Goal: Information Seeking & Learning: Learn about a topic

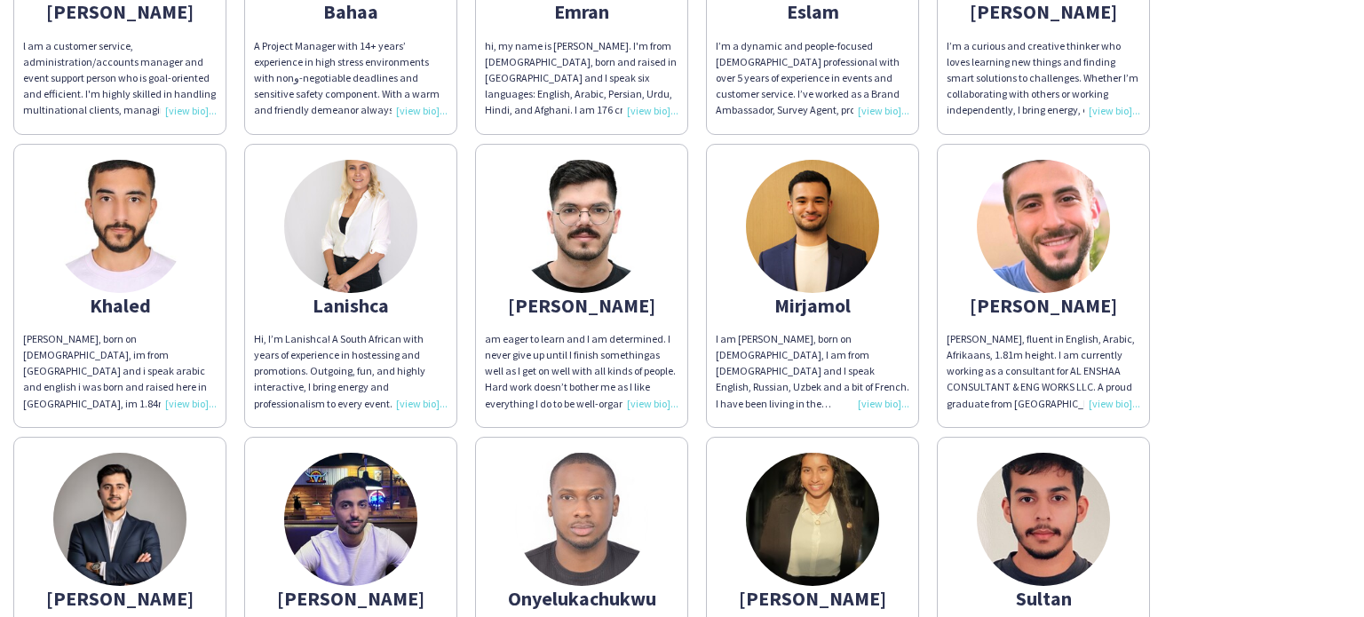
scroll to position [719, 0]
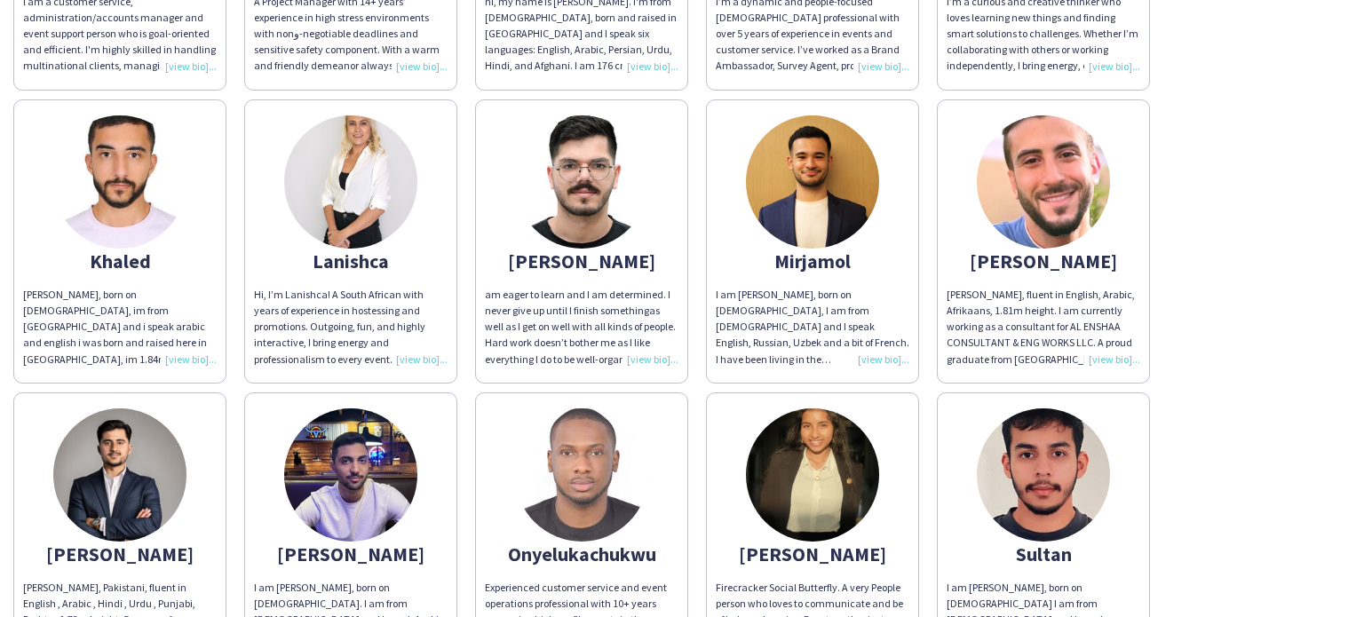
click at [426, 361] on div "Hi, I’m Lanishca! A South African with years of experience in hostessing and pr…" at bounding box center [351, 327] width 194 height 81
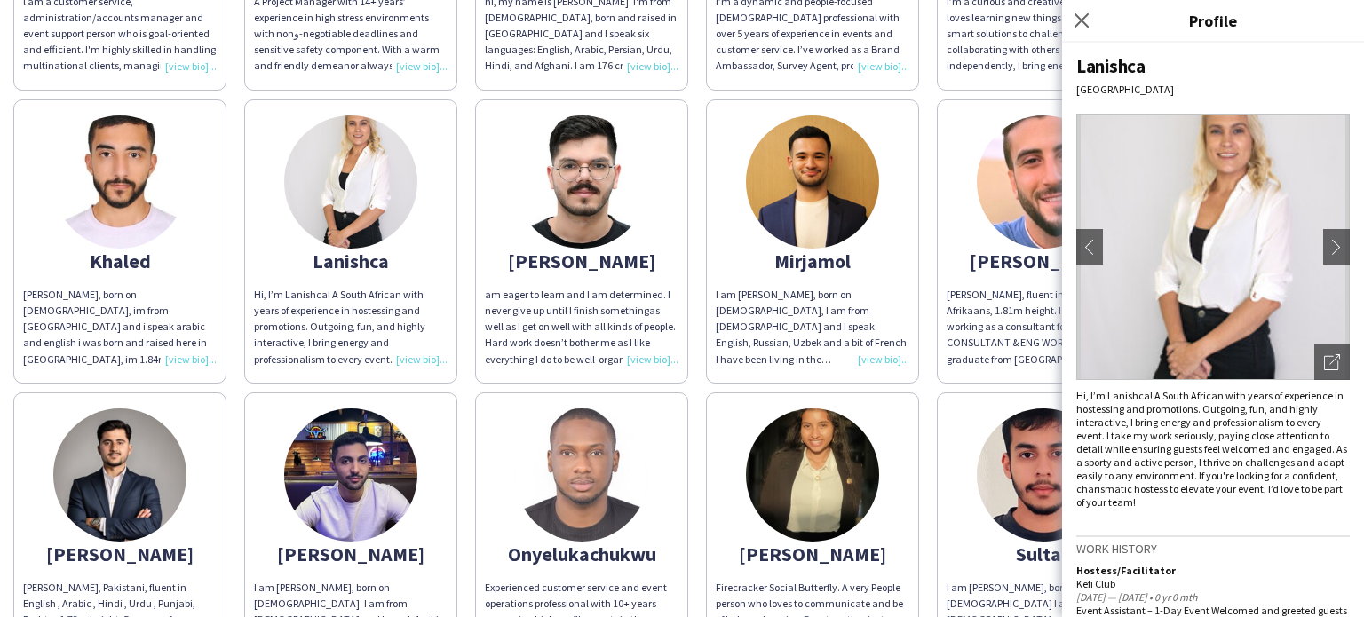
scroll to position [0, 0]
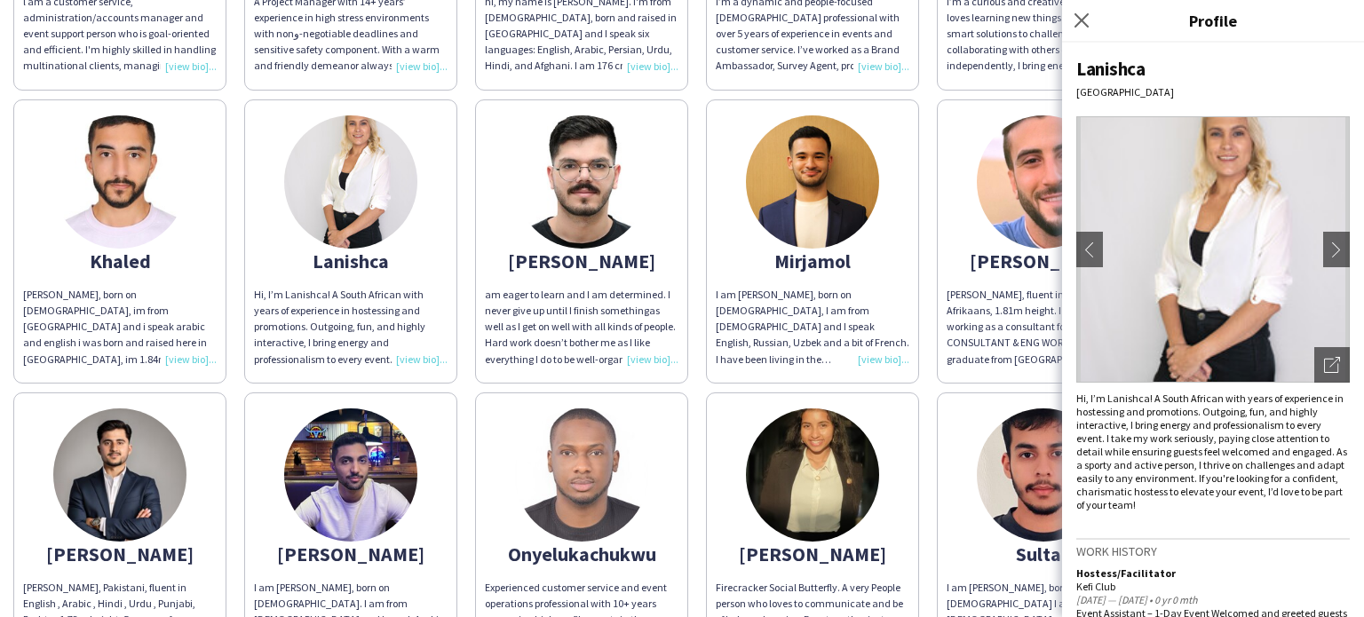
click at [937, 188] on app-share-pages-crew-card "Mohamad Mohamad Aref, fluent in English, Arabic, Afrikaans, 1.81m height. I am …" at bounding box center [1043, 241] width 213 height 284
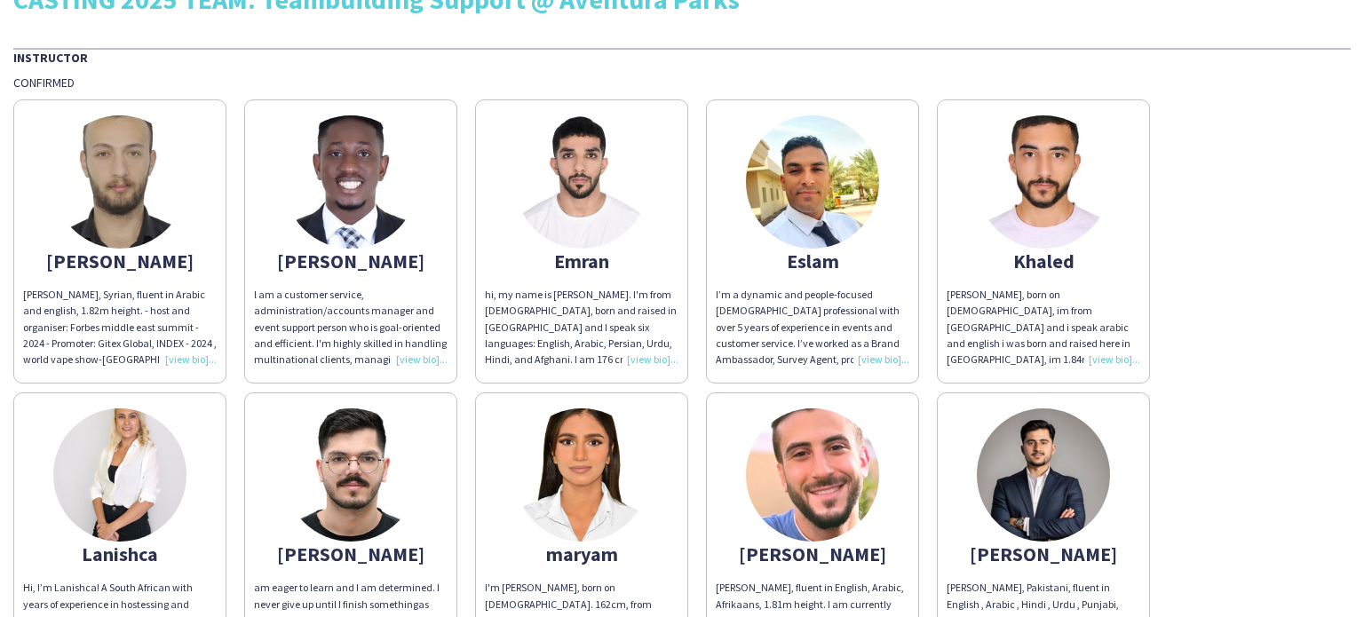
scroll to position [42, 0]
click at [1290, 291] on div "[PERSON_NAME], Syrian, fluent in Arabic and english, 1.82m height. - host and o…" at bounding box center [681, 530] width 1337 height 880
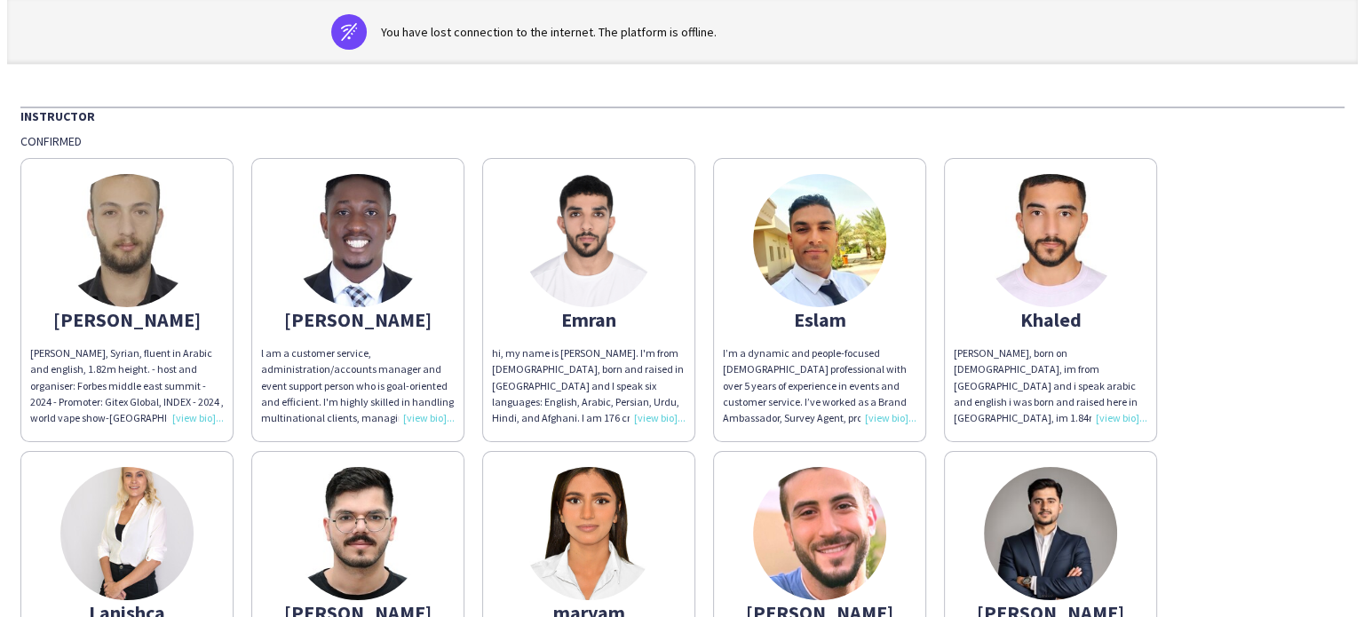
scroll to position [0, 0]
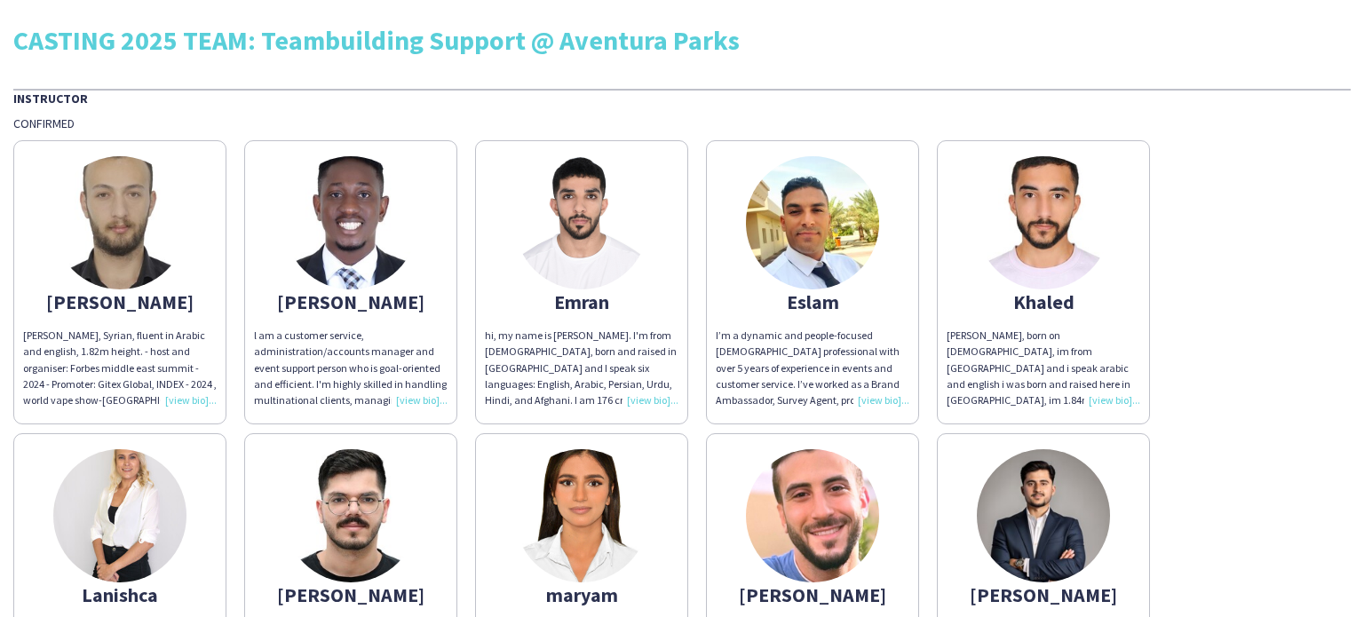
click at [1247, 131] on div "[PERSON_NAME], Syrian, fluent in Arabic and english, 1.82m height. - host and o…" at bounding box center [681, 571] width 1337 height 880
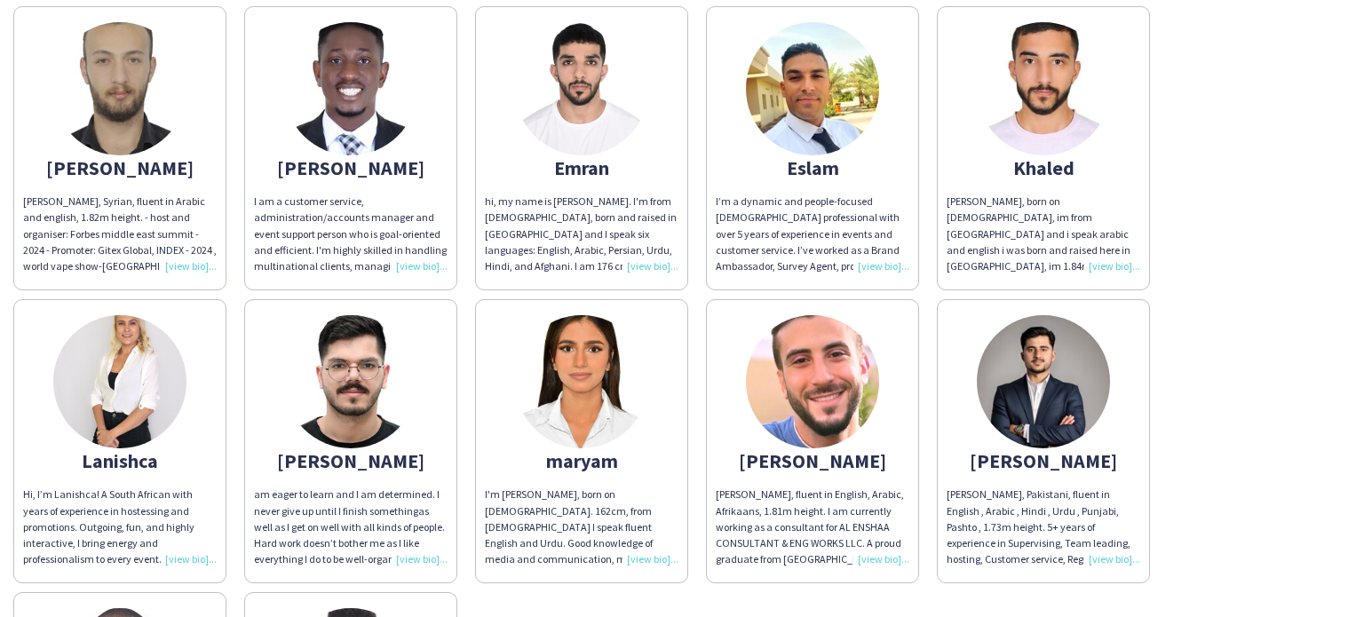
scroll to position [129, 0]
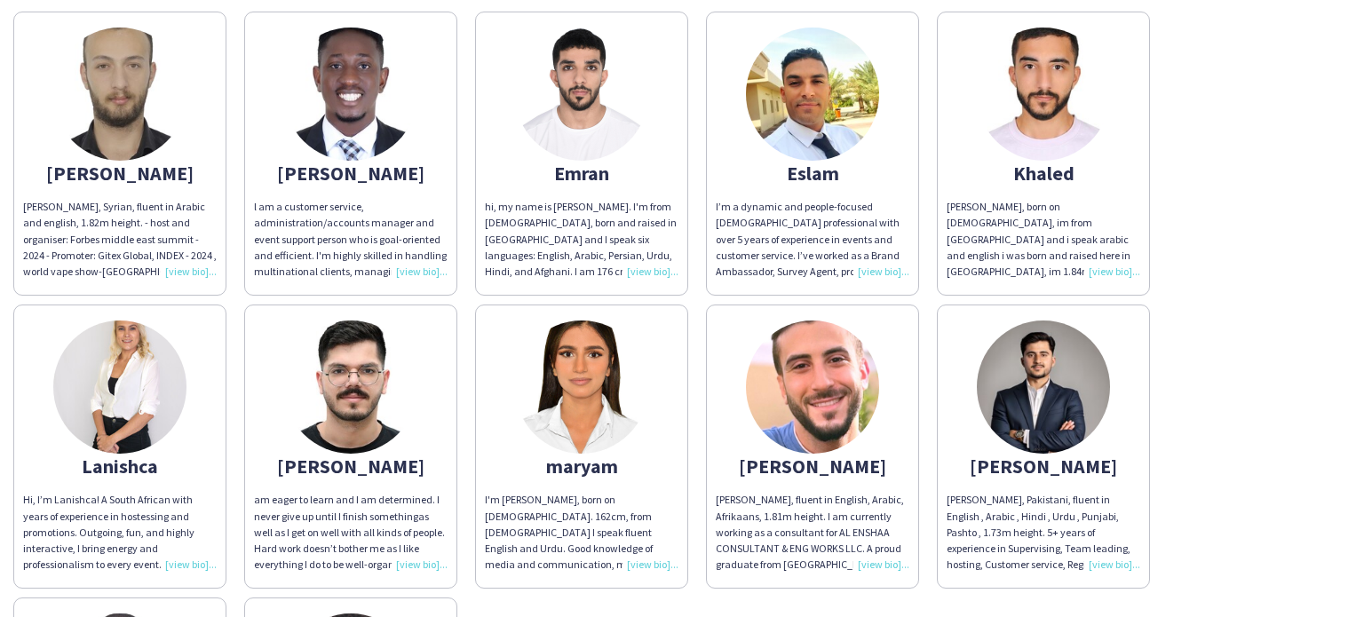
click at [186, 268] on div "[PERSON_NAME], Syrian, fluent in Arabic and english, 1.82m height. - host and o…" at bounding box center [120, 239] width 194 height 81
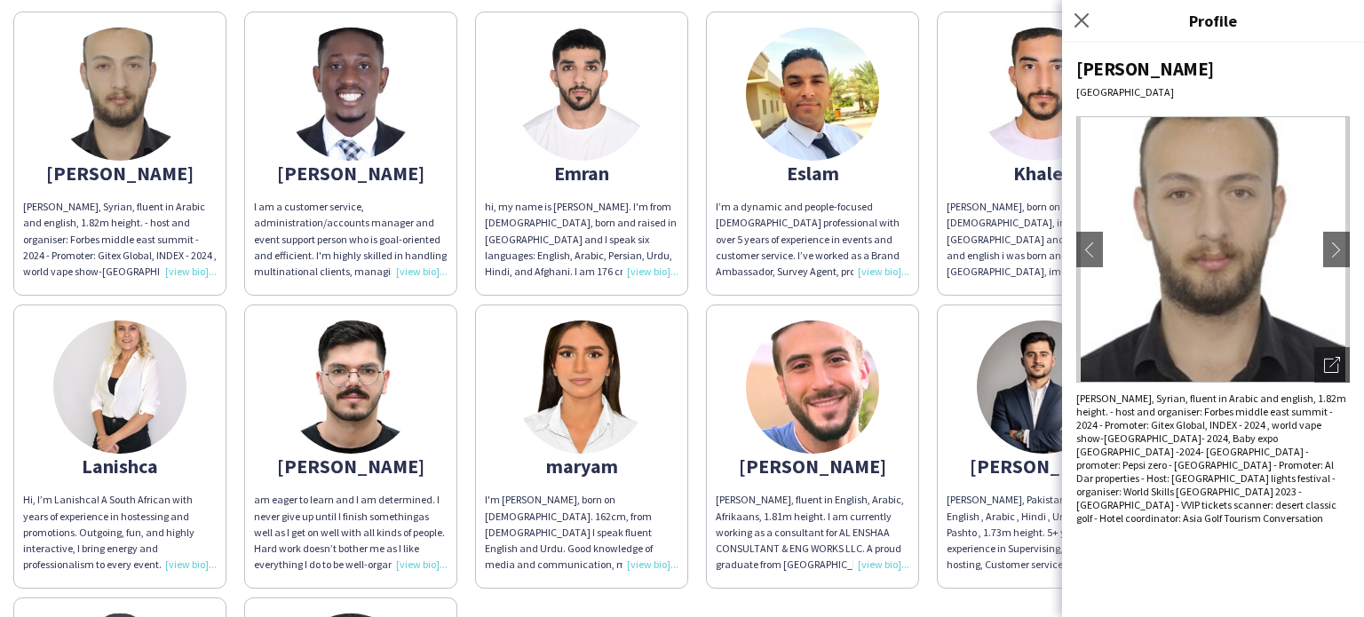
click at [1104, 33] on div "Close pop-in" at bounding box center [1084, 20] width 44 height 41
click at [1089, 26] on icon "Close pop-in" at bounding box center [1081, 20] width 17 height 17
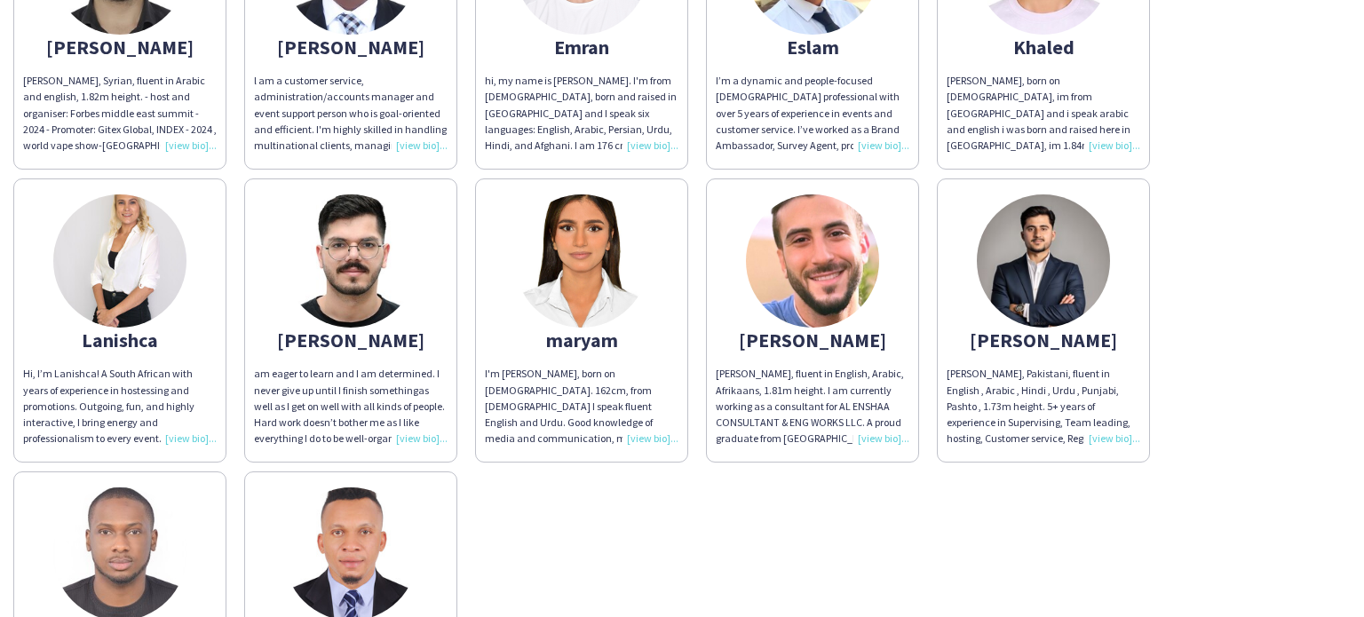
scroll to position [234, 0]
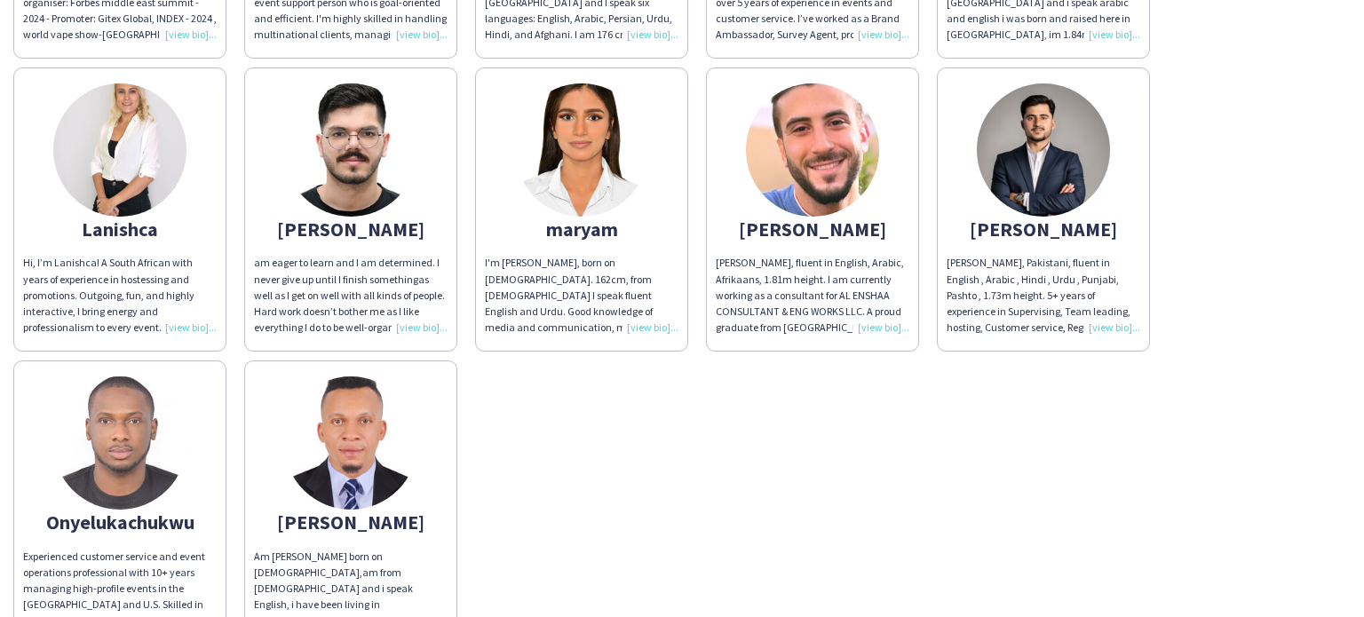
scroll to position [397, 0]
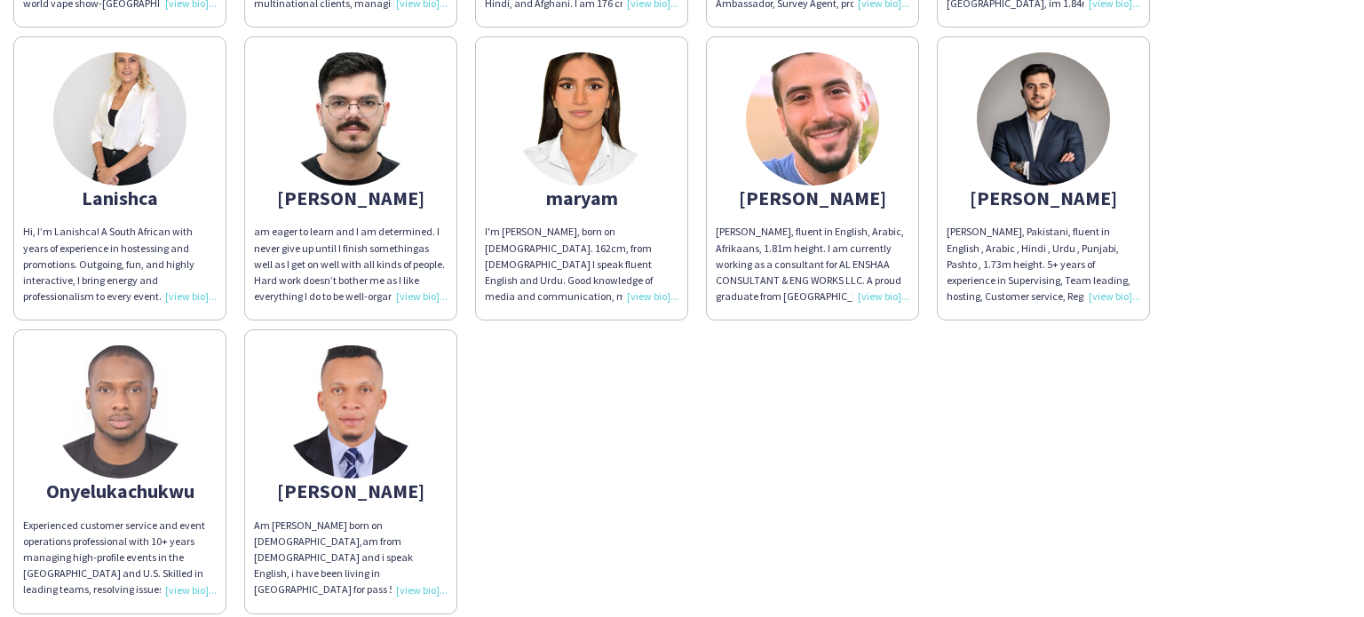
click at [821, 465] on div "[PERSON_NAME], Syrian, fluent in Arabic and english, 1.82m height. - host and o…" at bounding box center [681, 175] width 1337 height 880
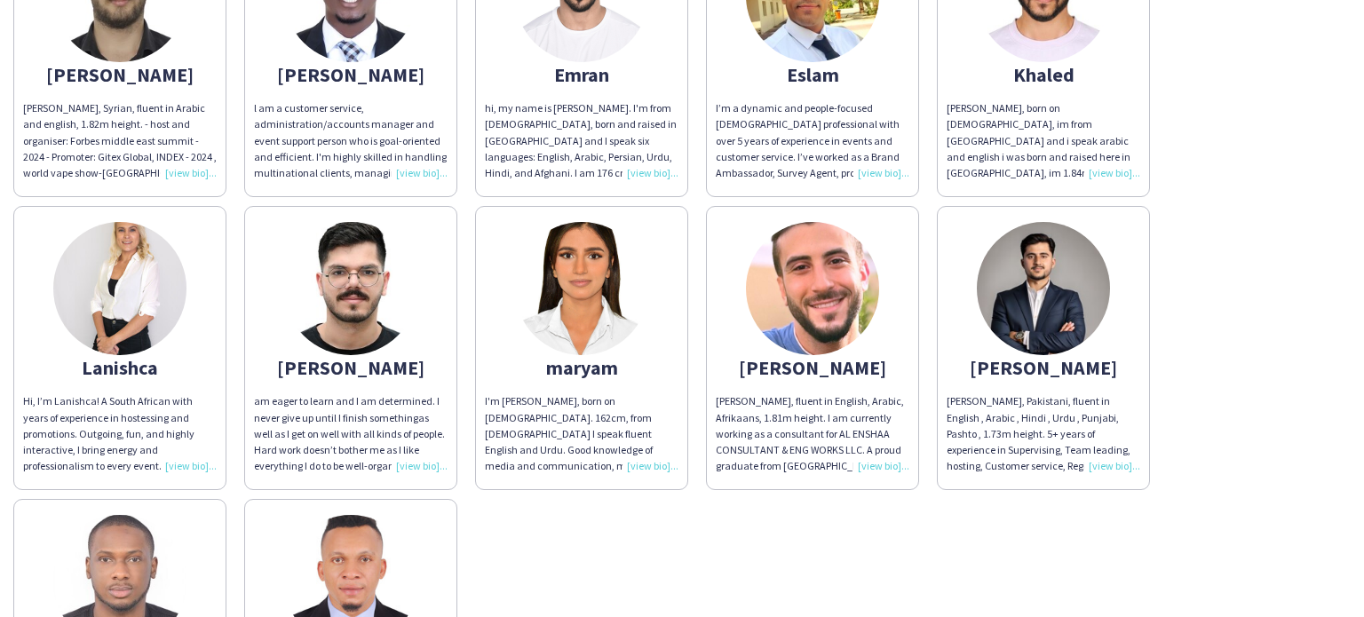
scroll to position [0, 0]
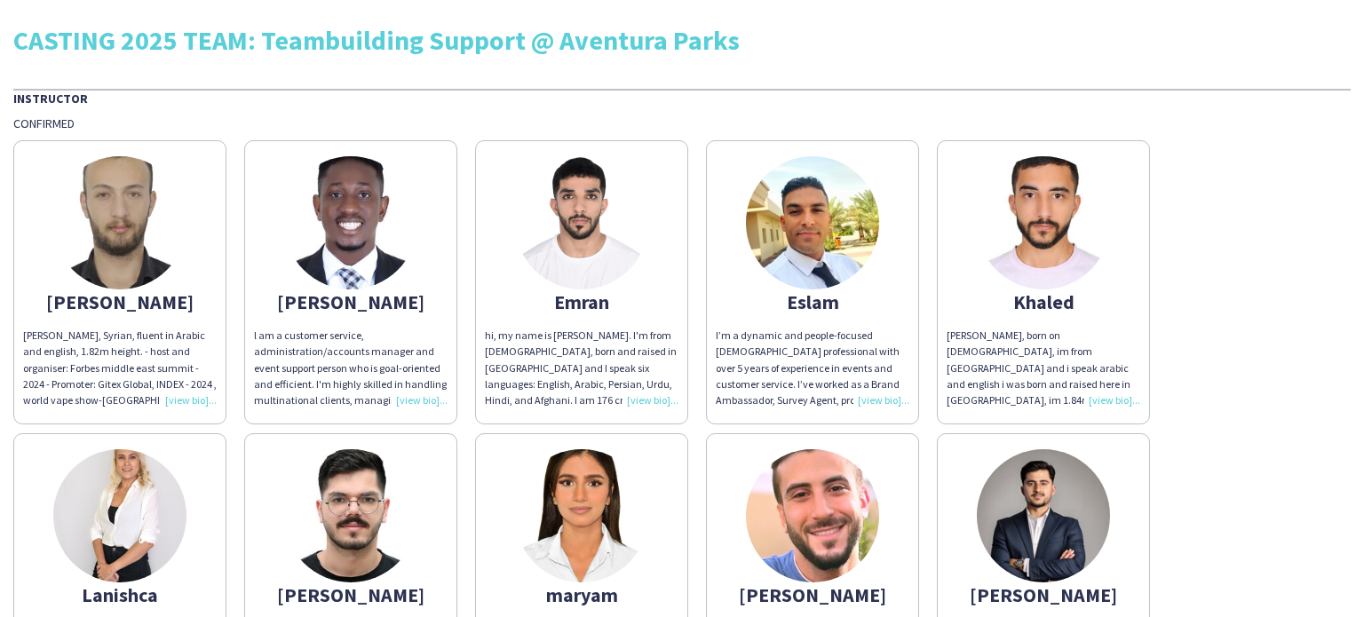
click at [881, 400] on div "I’m a dynamic and people-focused [DEMOGRAPHIC_DATA] professional with over 5 ye…" at bounding box center [813, 368] width 194 height 81
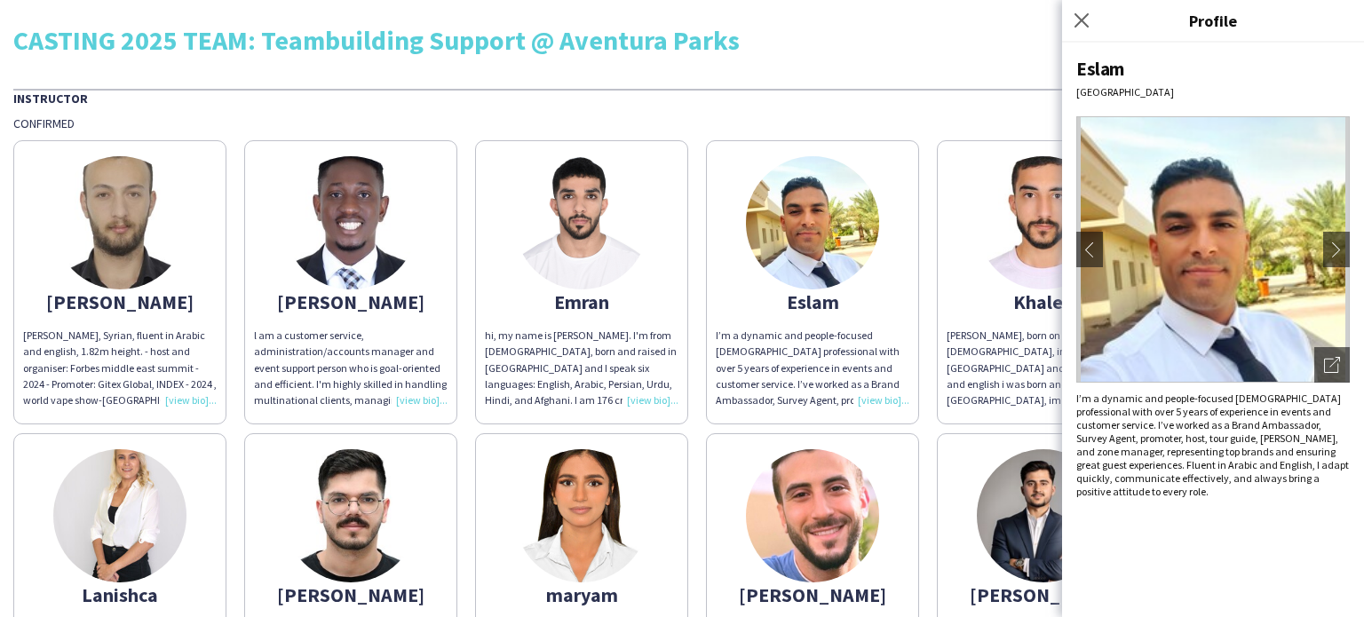
click at [883, 42] on div "CASTING 2025 TEAM: Teambuilding Support @ Aventura Parks" at bounding box center [681, 40] width 1337 height 27
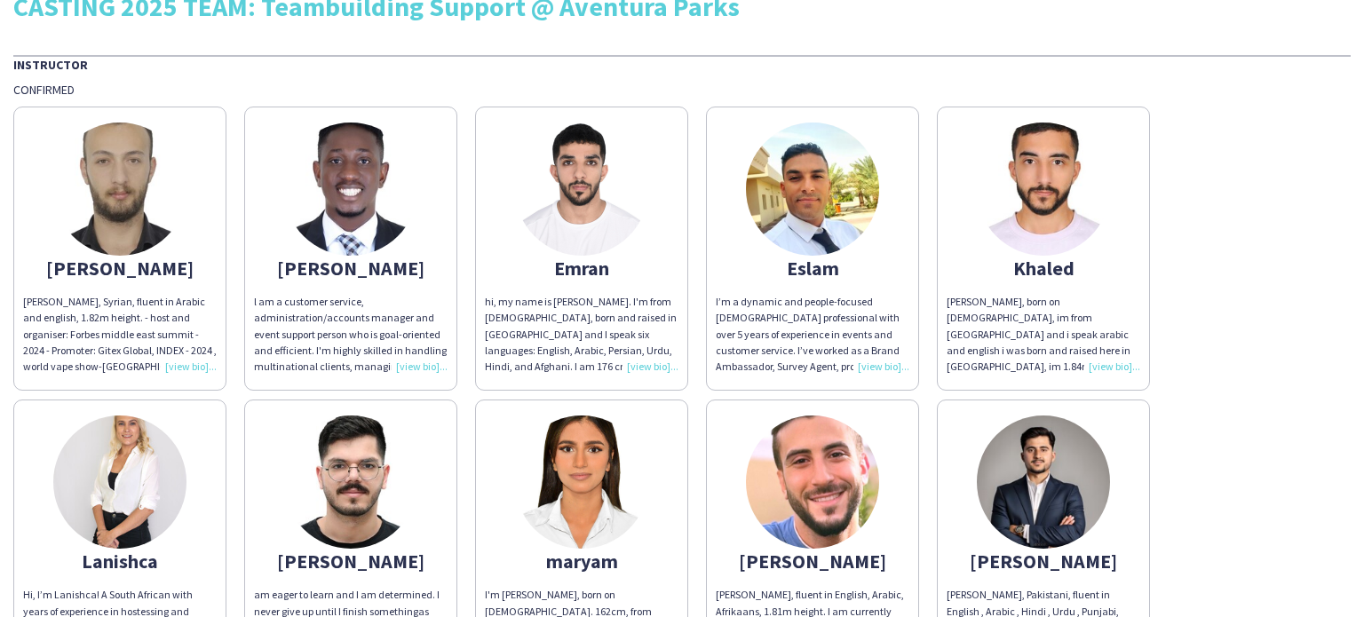
scroll to position [36, 0]
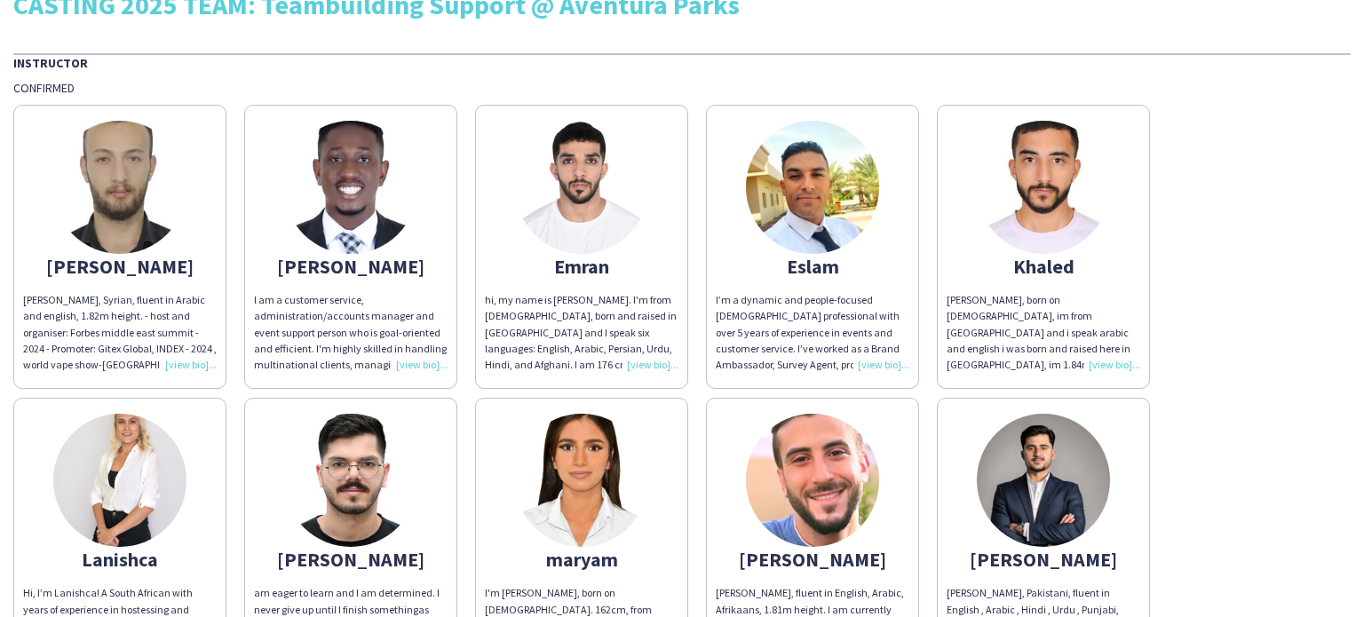
click at [863, 365] on div "I’m a dynamic and people-focused [DEMOGRAPHIC_DATA] professional with over 5 ye…" at bounding box center [813, 332] width 194 height 81
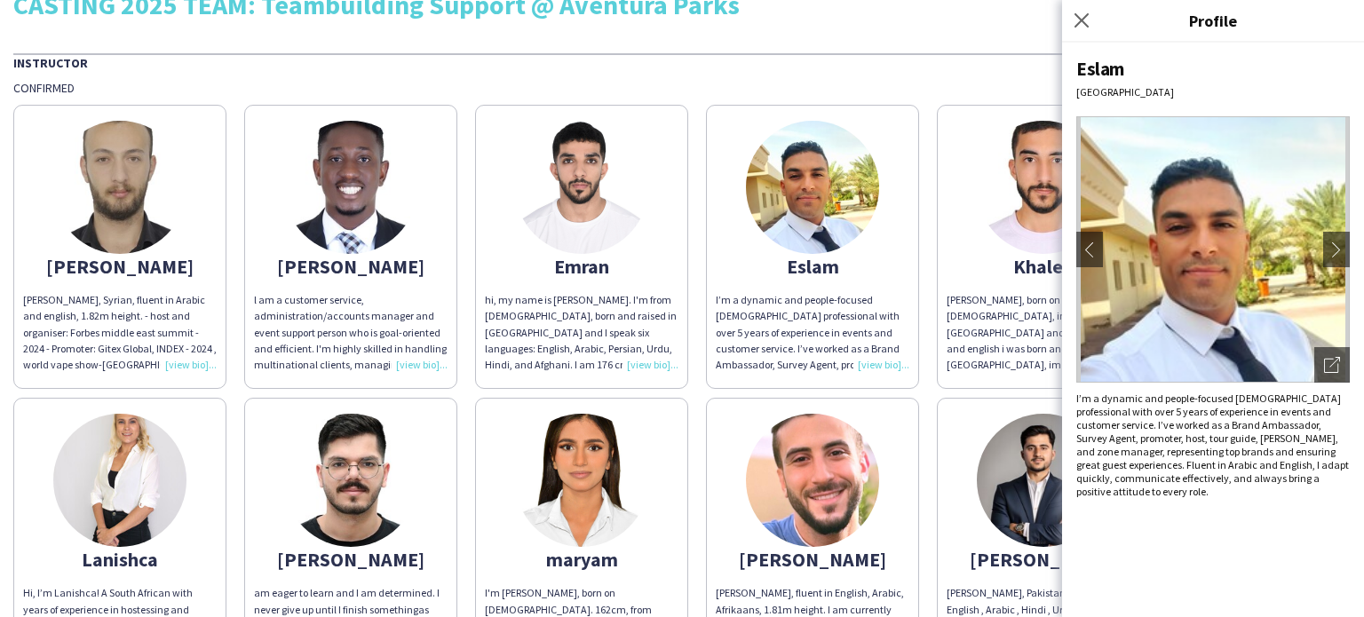
click at [874, 366] on div "I’m a dynamic and people-focused [DEMOGRAPHIC_DATA] professional with over 5 ye…" at bounding box center [813, 332] width 194 height 81
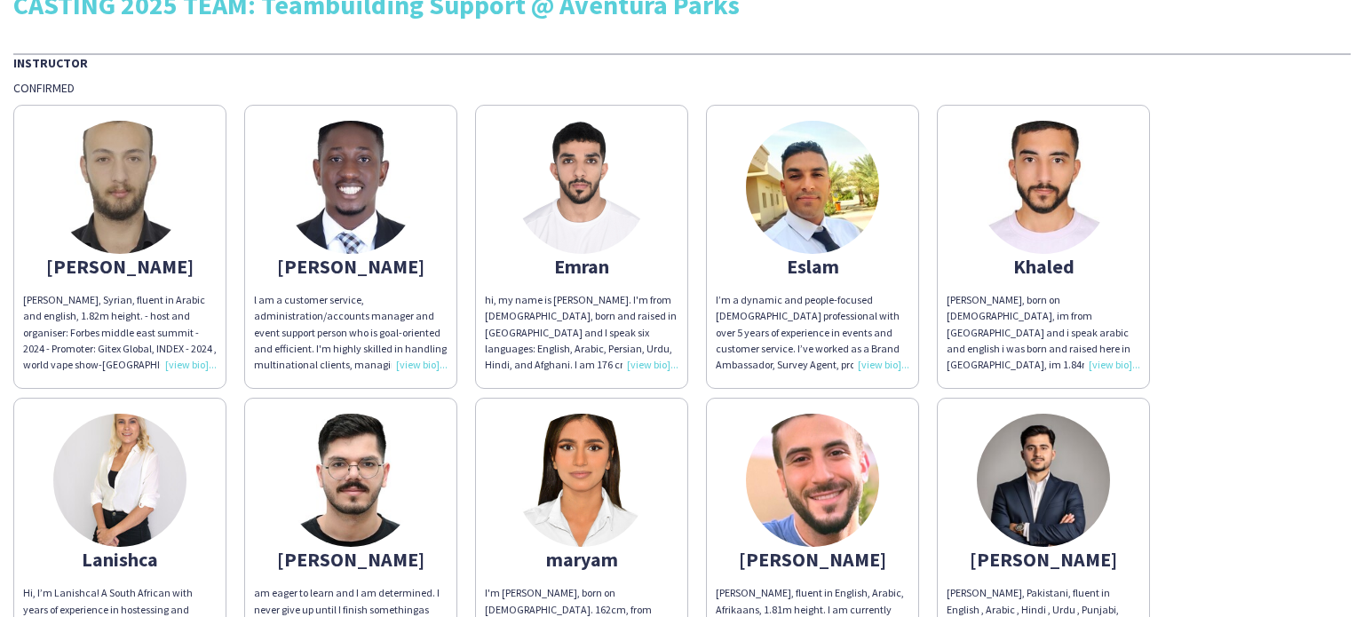
click at [874, 366] on div "I’m a dynamic and people-focused [DEMOGRAPHIC_DATA] professional with over 5 ye…" at bounding box center [813, 332] width 194 height 81
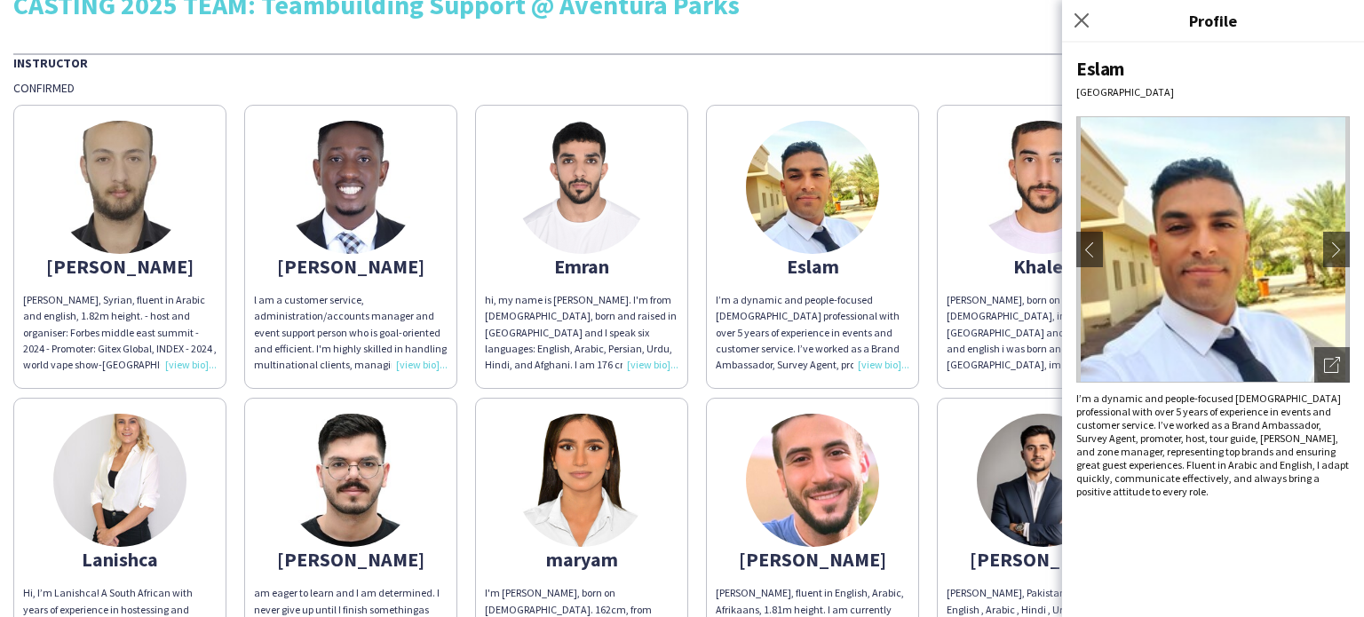
click at [874, 366] on div "I’m a dynamic and people-focused [DEMOGRAPHIC_DATA] professional with over 5 ye…" at bounding box center [813, 332] width 194 height 81
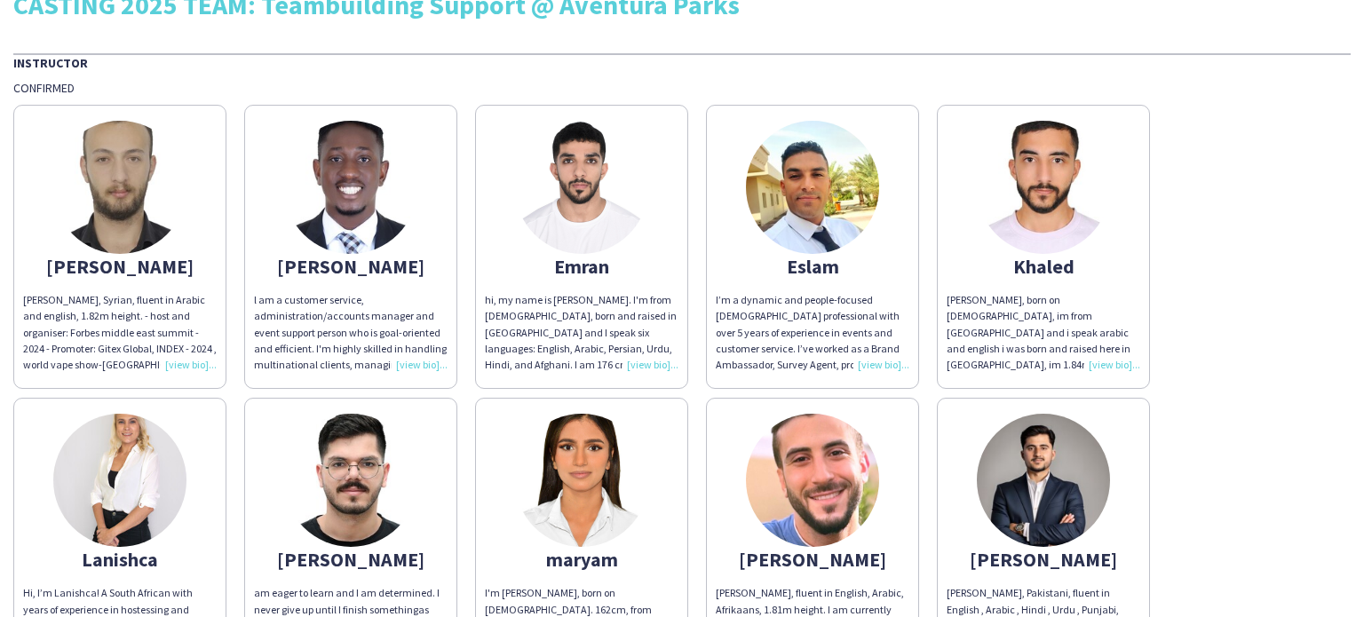
click at [876, 360] on div "I’m a dynamic and people-focused [DEMOGRAPHIC_DATA] professional with over 5 ye…" at bounding box center [813, 332] width 194 height 81
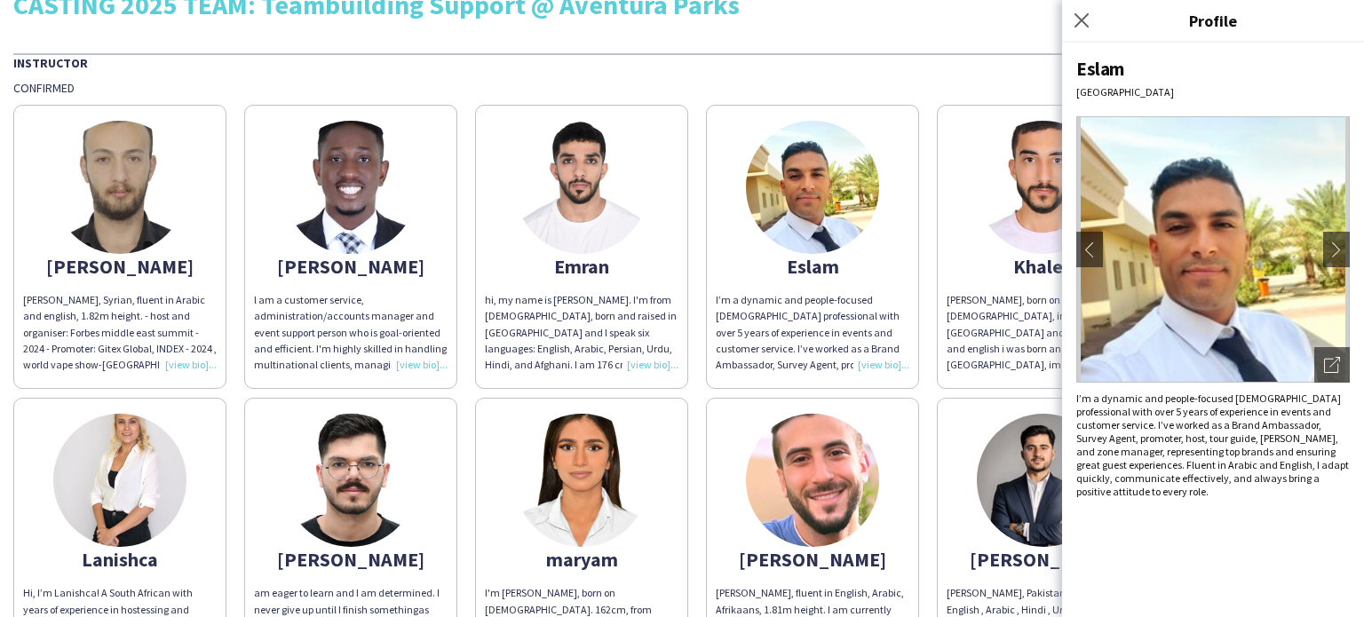
click at [876, 360] on div "I’m a dynamic and people-focused [DEMOGRAPHIC_DATA] professional with over 5 ye…" at bounding box center [813, 332] width 194 height 81
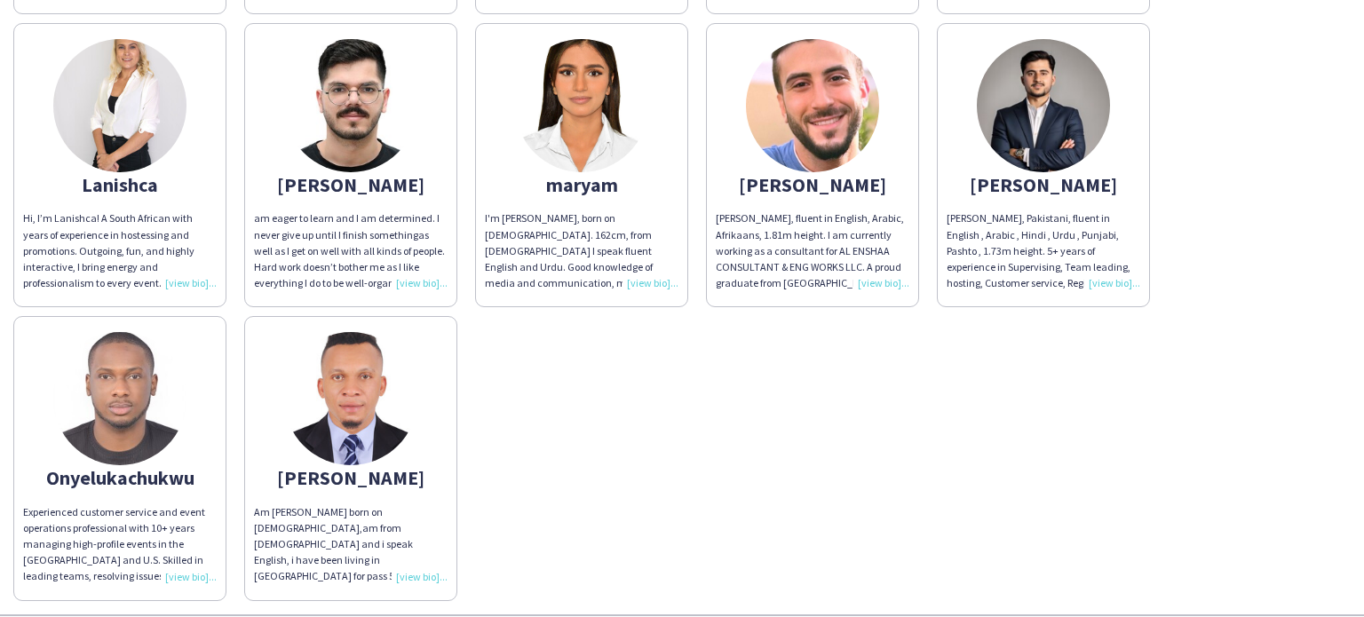
scroll to position [415, 0]
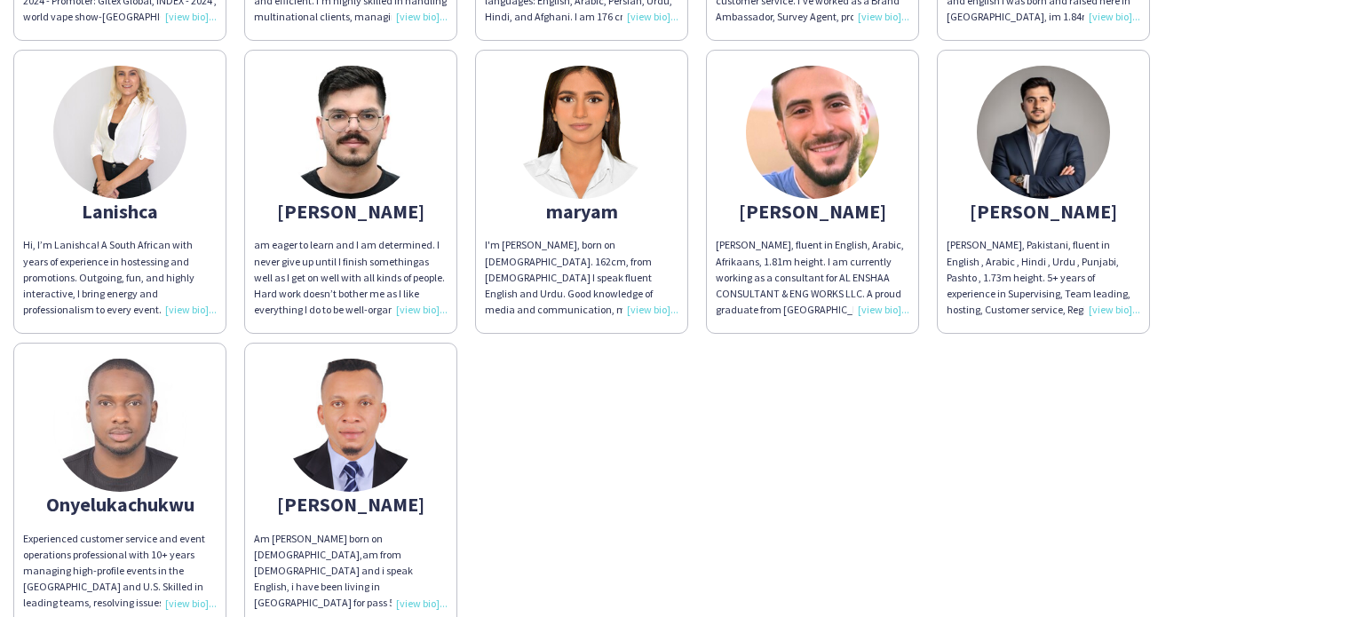
scroll to position [471, 0]
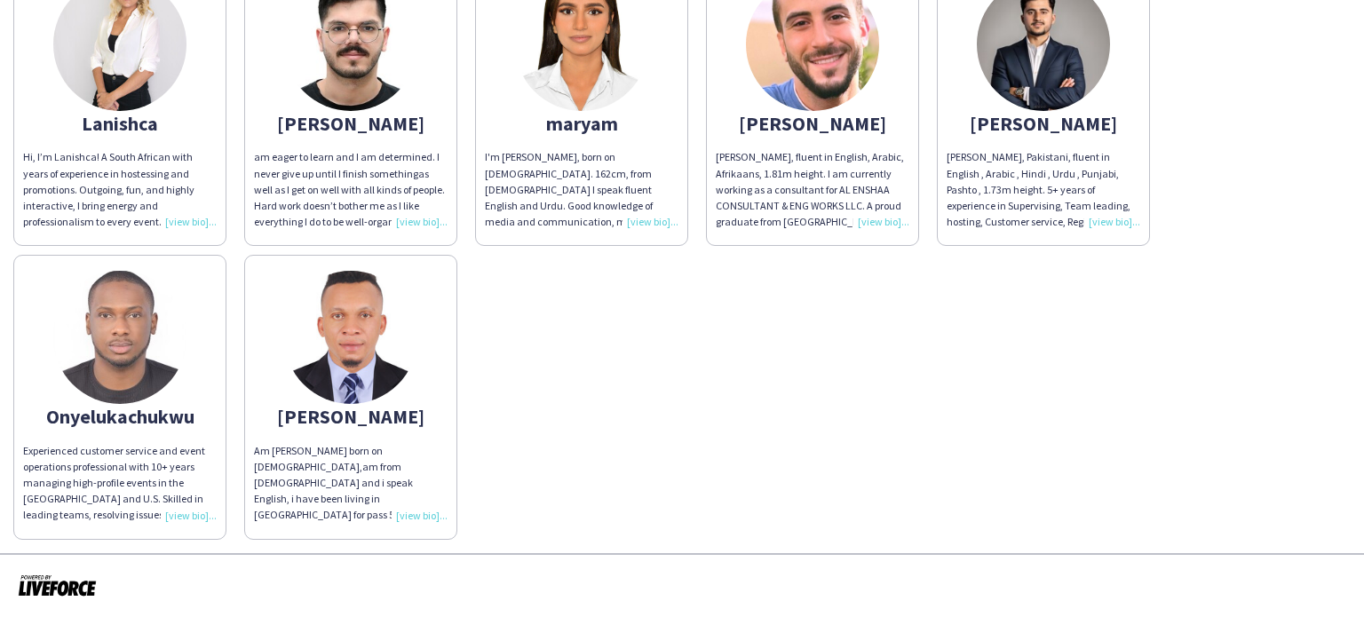
click at [428, 525] on app-share-pages-crew-card "Victor odinaka Am victor odinaka Ndubuaku born on 11th April 1985,am from Niger…" at bounding box center [350, 397] width 213 height 284
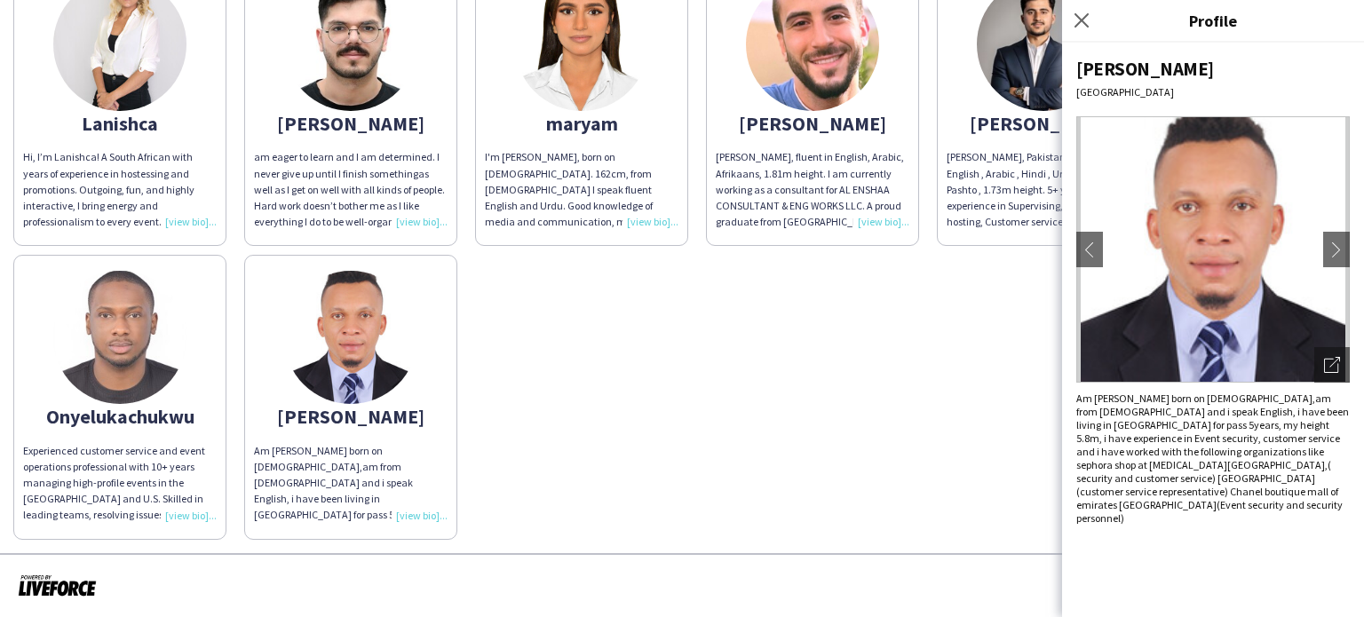
click at [425, 516] on div "Am [PERSON_NAME] born on [DEMOGRAPHIC_DATA],am from [DEMOGRAPHIC_DATA] and i sp…" at bounding box center [351, 483] width 194 height 81
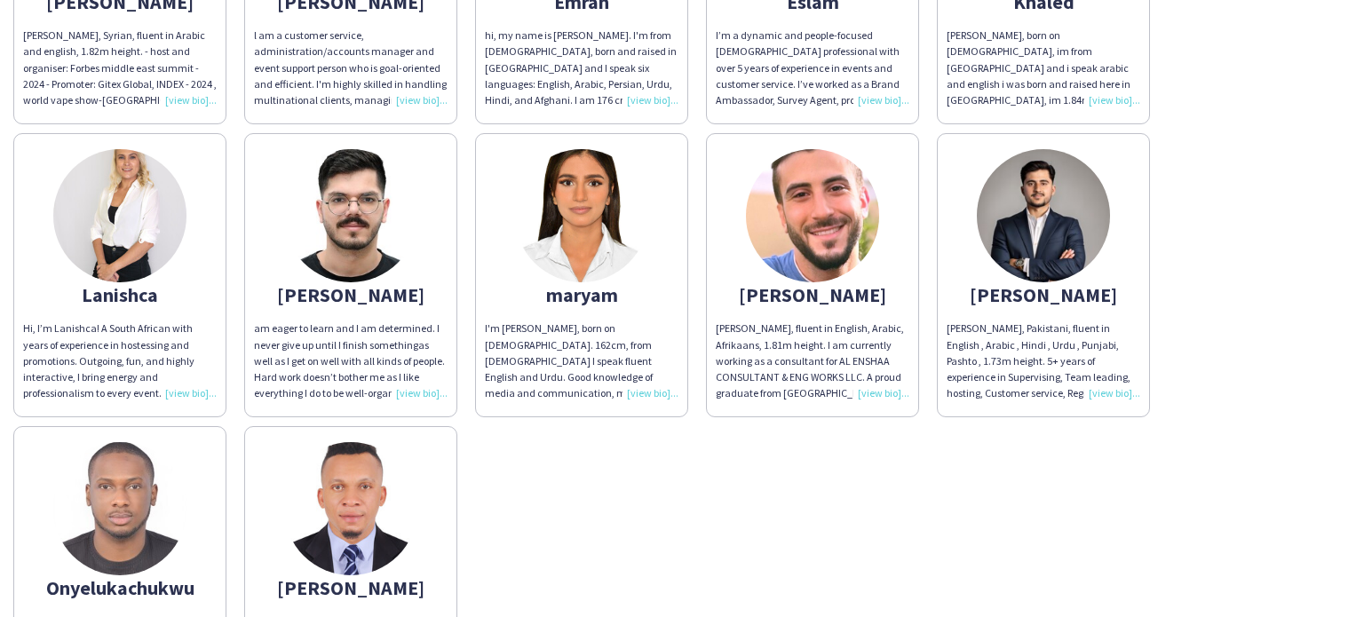
scroll to position [302, 0]
